Goal: Task Accomplishment & Management: Complete application form

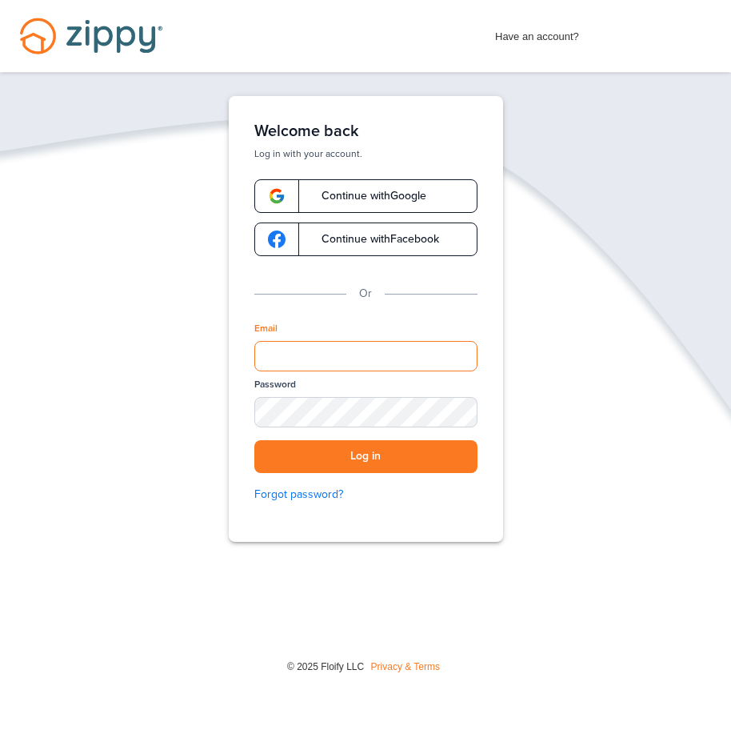
click at [281, 354] on input "Email" at bounding box center [365, 356] width 223 height 30
type input "**********"
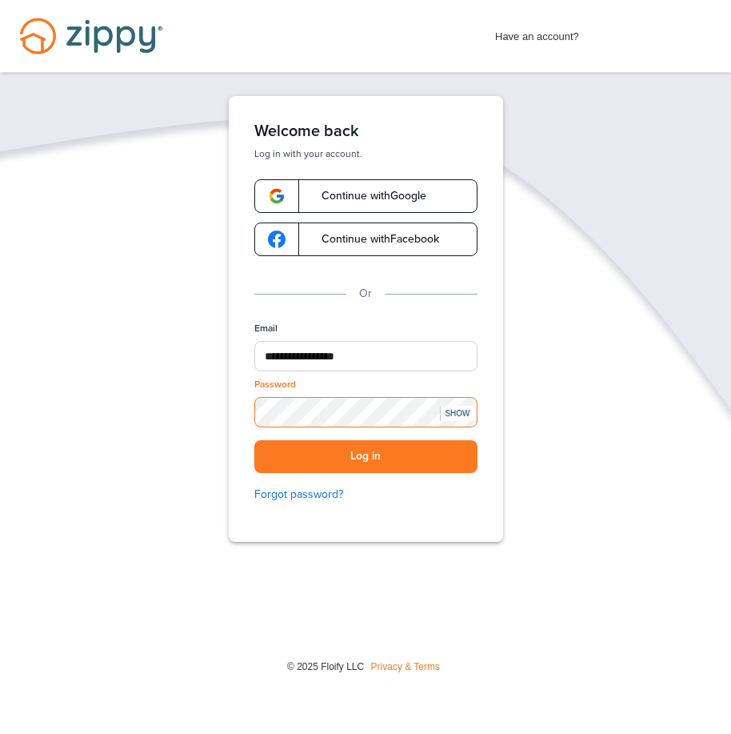
click at [254, 440] on button "Log in" at bounding box center [365, 456] width 223 height 33
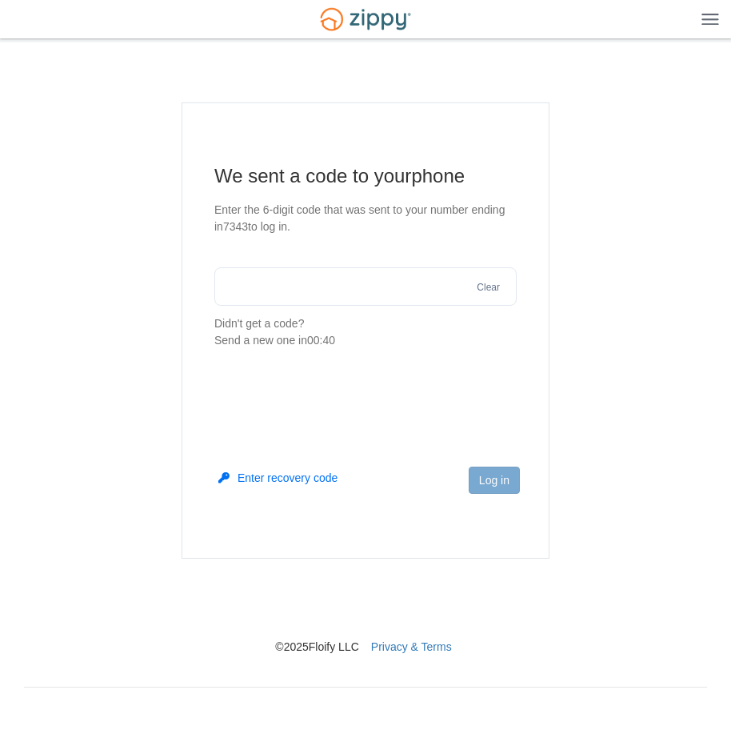
click at [318, 298] on input "text" at bounding box center [365, 286] width 302 height 38
type input "******"
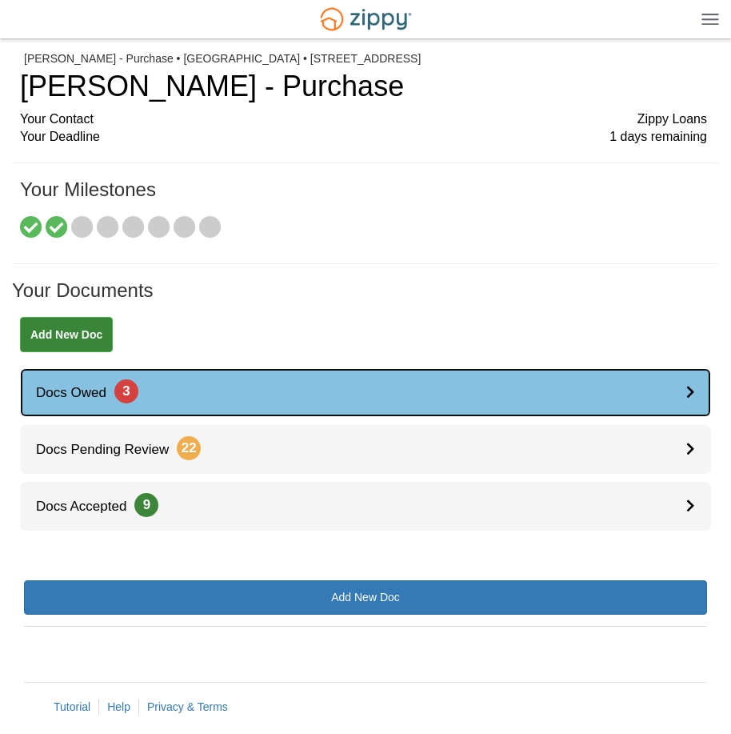
click at [358, 389] on link "Docs Owed 3" at bounding box center [365, 392] width 691 height 49
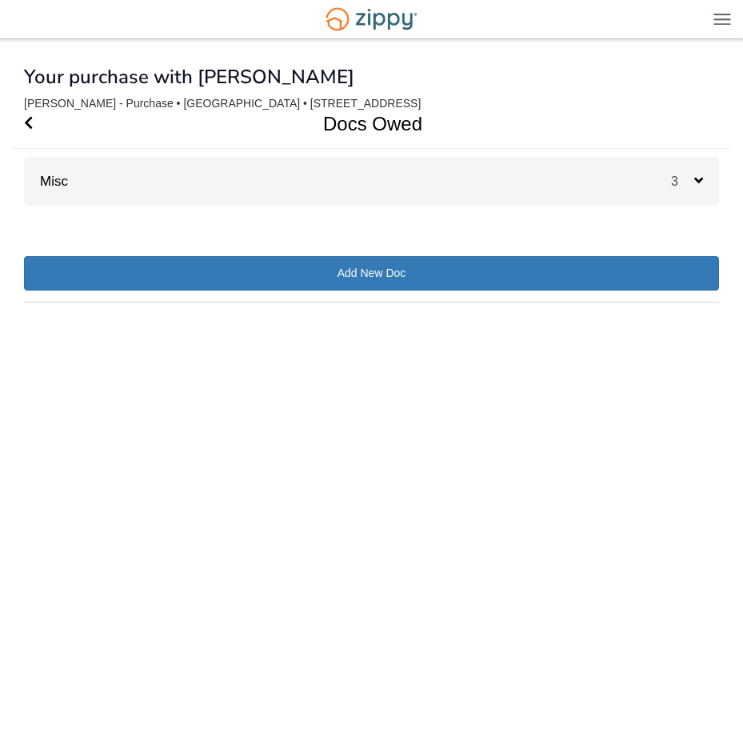
click at [469, 186] on div "Misc 3" at bounding box center [371, 181] width 695 height 49
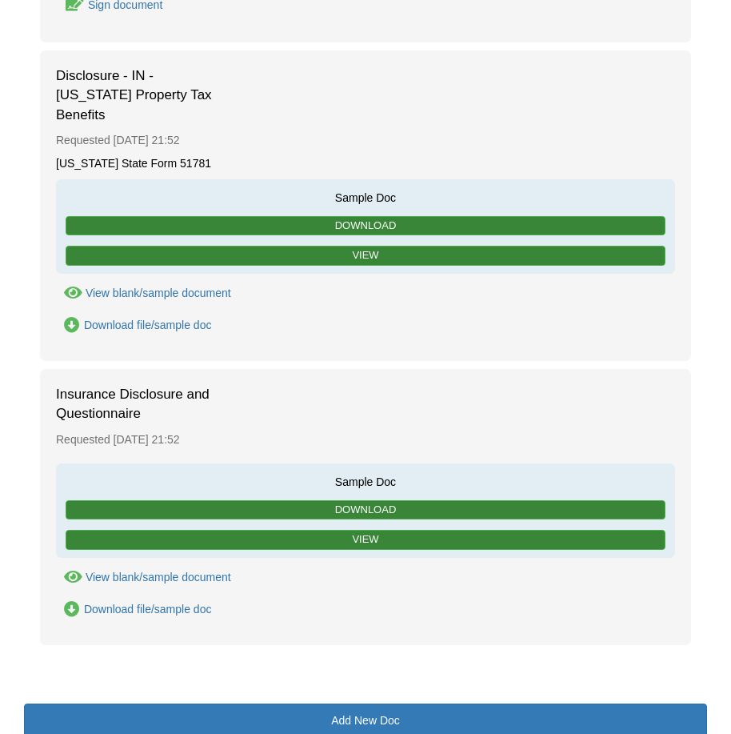
scroll to position [531, 0]
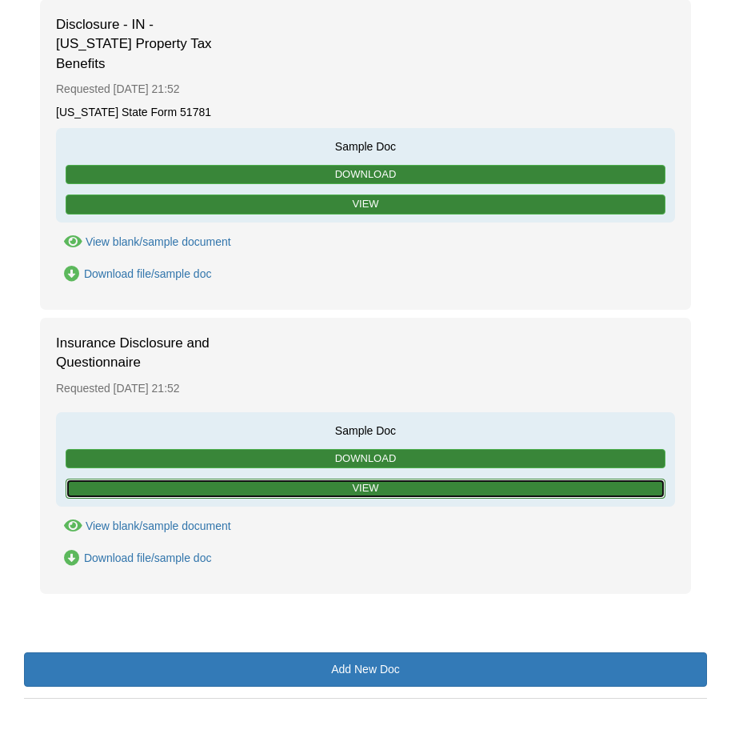
click at [308, 478] on link "View" at bounding box center [366, 488] width 600 height 20
click at [372, 478] on link "View" at bounding box center [366, 488] width 600 height 20
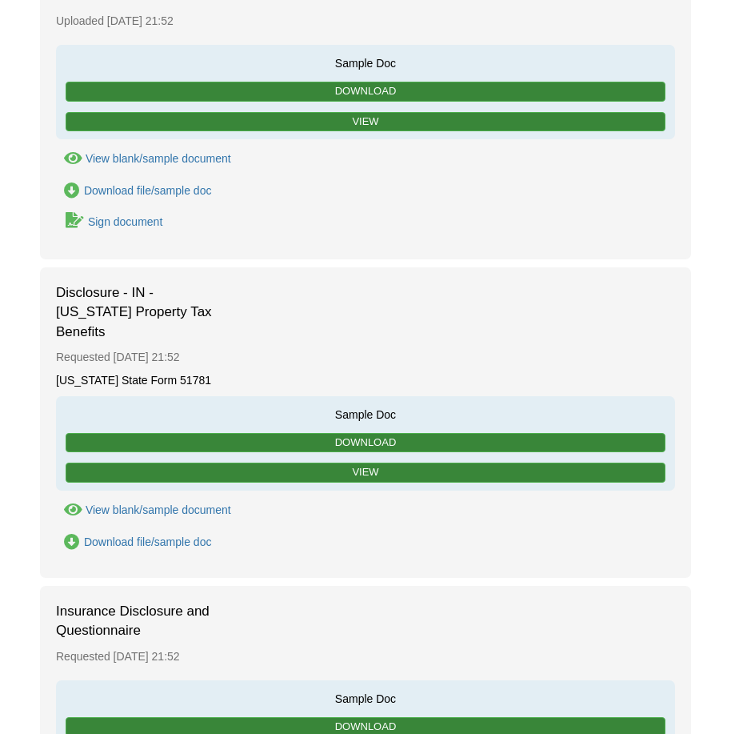
scroll to position [291, 0]
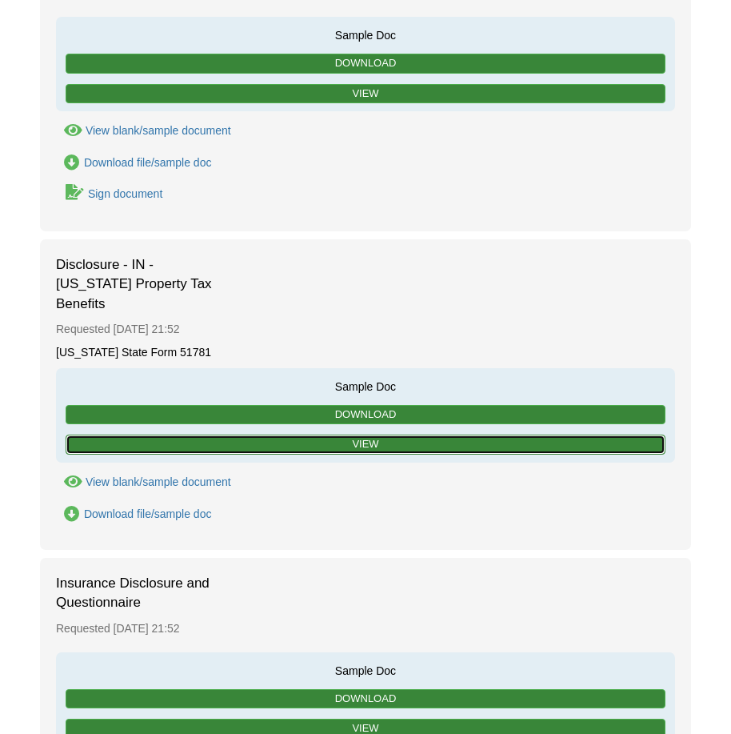
click at [392, 434] on link "View" at bounding box center [366, 444] width 600 height 20
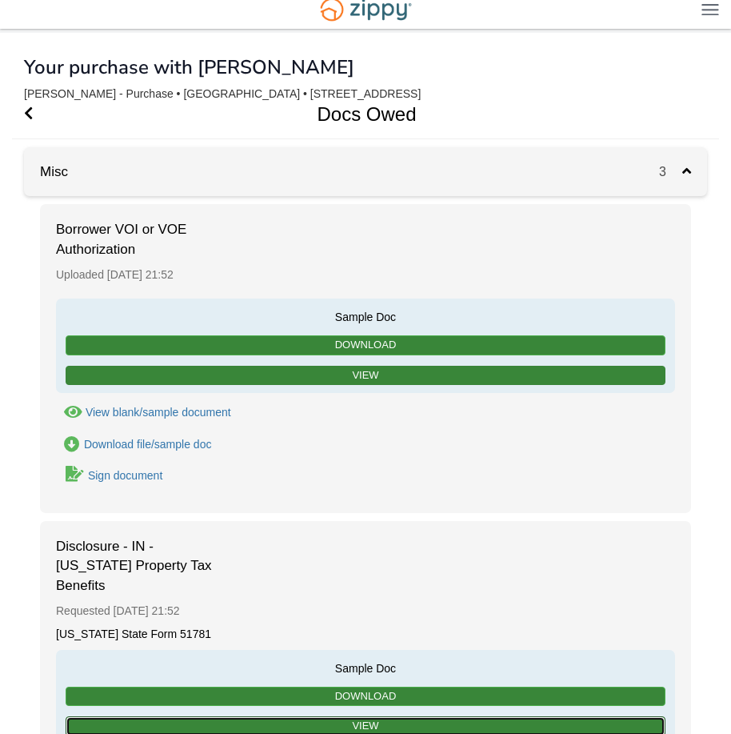
scroll to position [0, 0]
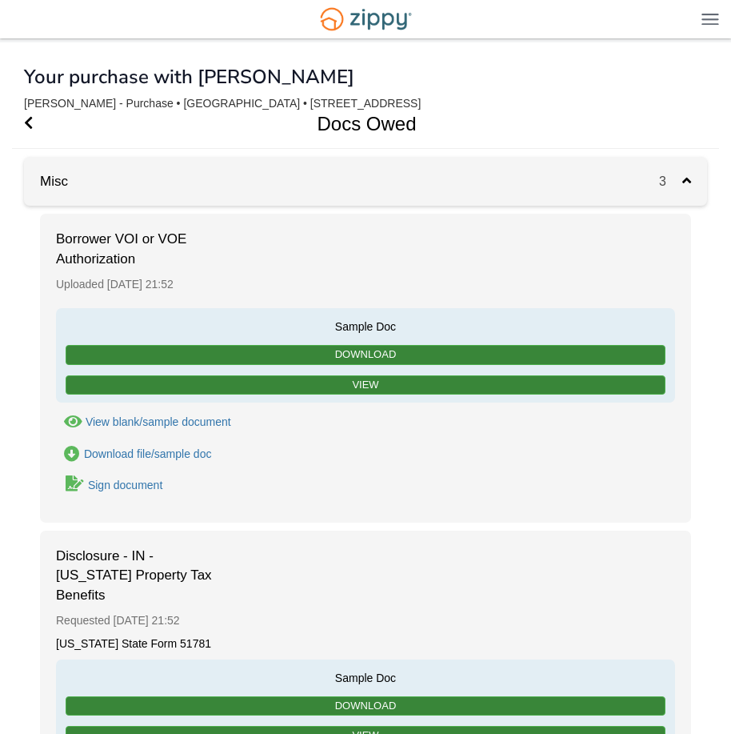
click at [685, 167] on div "3" at bounding box center [683, 181] width 48 height 49
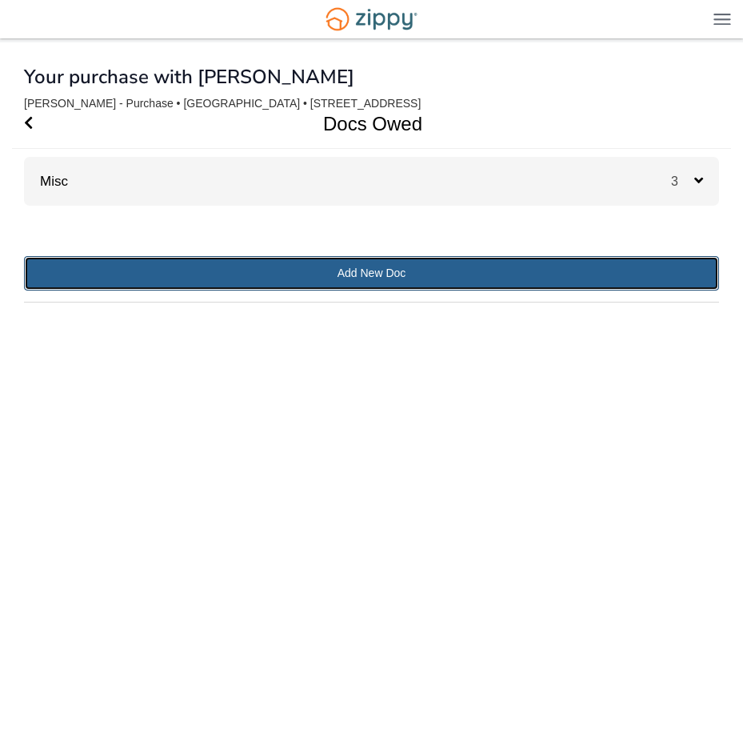
click at [547, 271] on link "Add New Doc" at bounding box center [371, 273] width 695 height 34
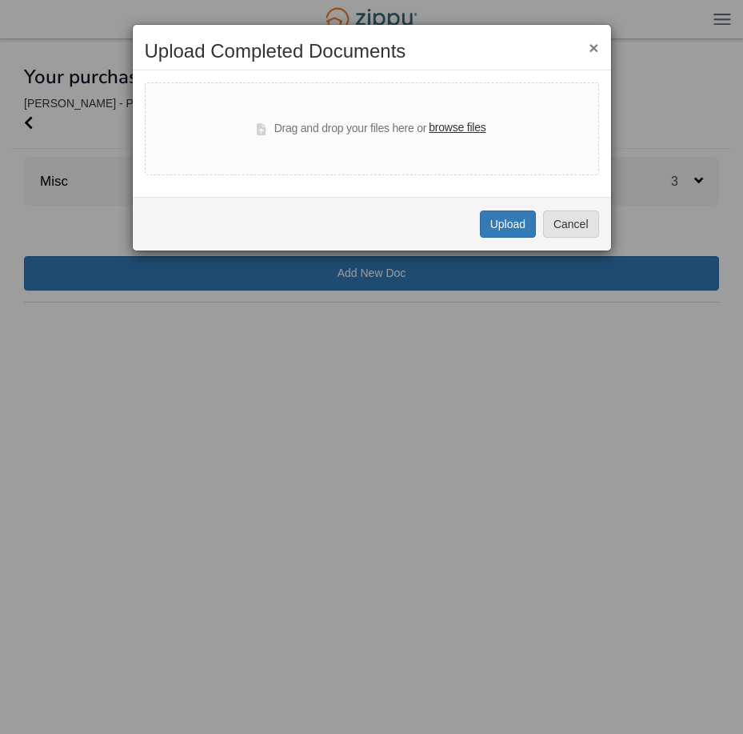
click at [595, 50] on button "×" at bounding box center [594, 47] width 10 height 17
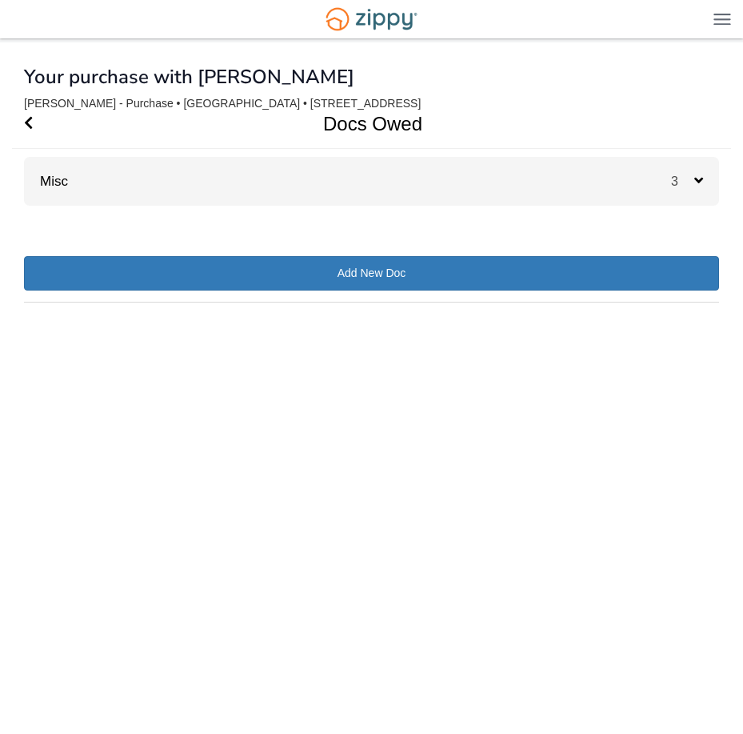
click at [188, 166] on div "Misc 3" at bounding box center [371, 181] width 695 height 49
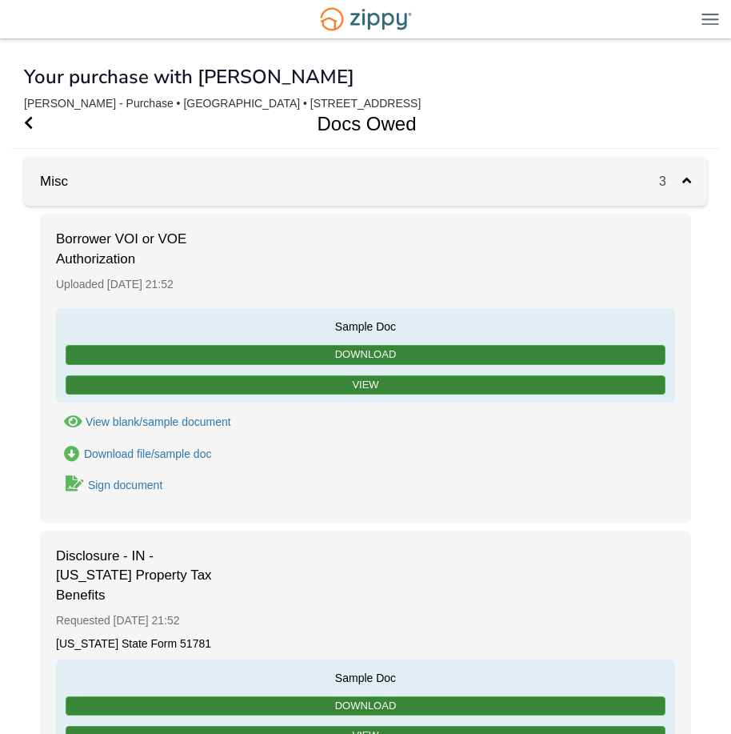
scroll to position [80, 0]
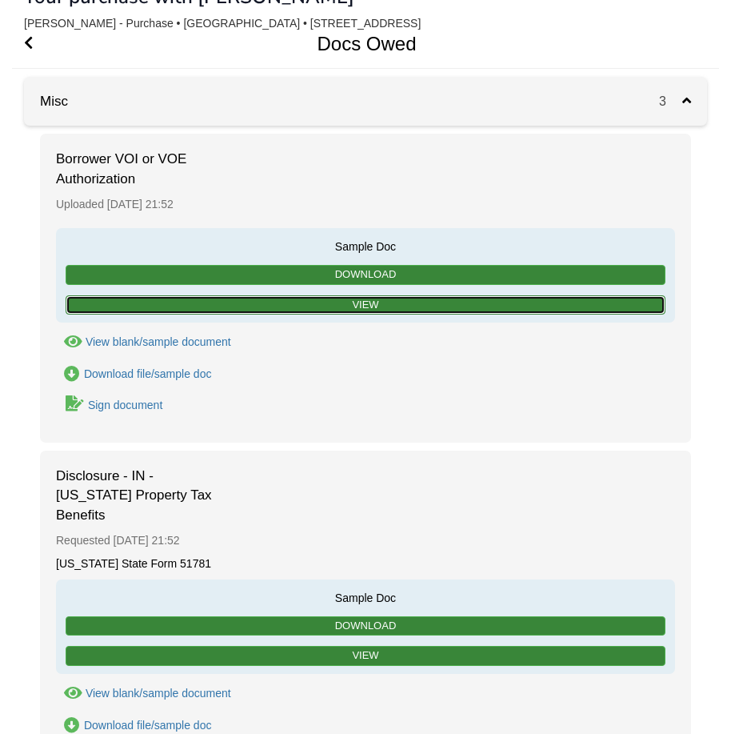
click at [394, 301] on link "View" at bounding box center [366, 305] width 600 height 20
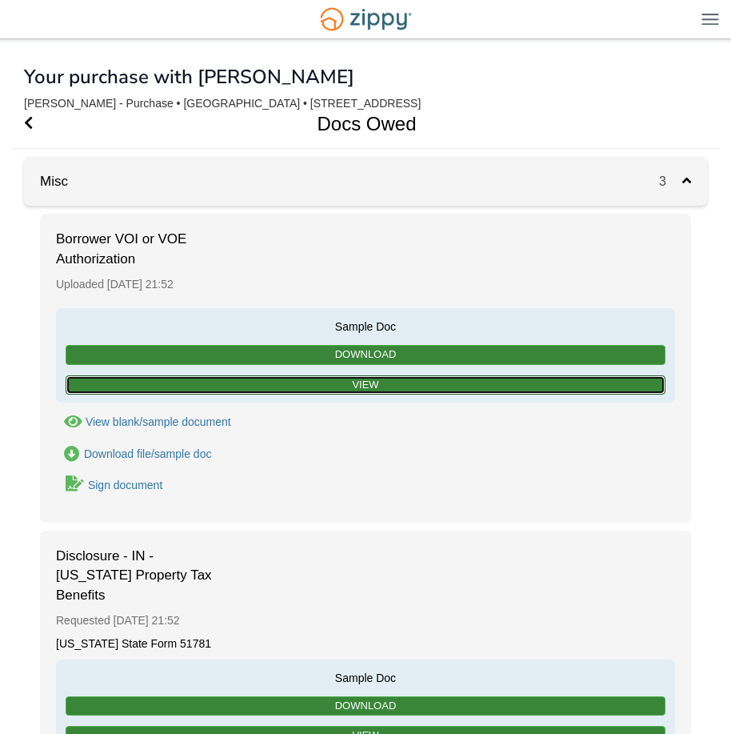
scroll to position [160, 0]
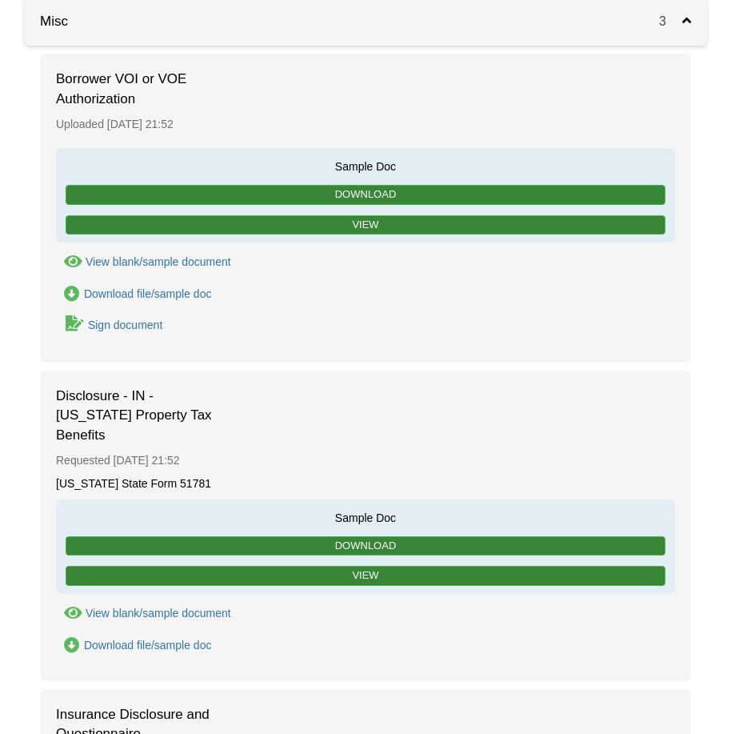
click at [146, 330] on div "Sign document" at bounding box center [125, 324] width 74 height 13
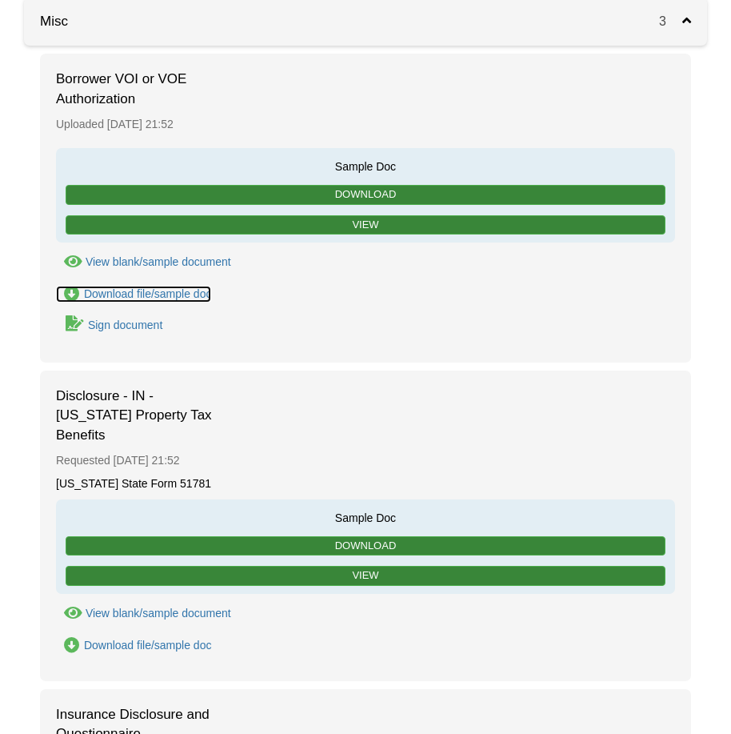
click at [168, 296] on div "Download file/sample doc" at bounding box center [148, 293] width 128 height 13
